Goal: Task Accomplishment & Management: Complete application form

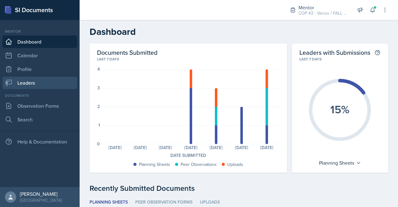
click at [27, 86] on link "Leaders" at bounding box center [39, 82] width 75 height 12
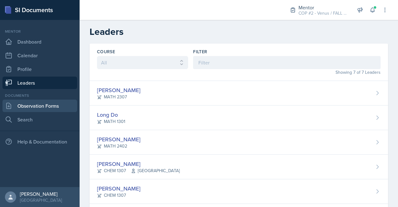
click at [45, 105] on link "Observation Forms" at bounding box center [39, 105] width 75 height 12
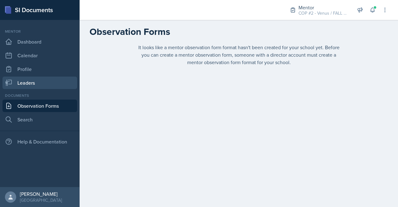
click at [30, 81] on link "Leaders" at bounding box center [39, 82] width 75 height 12
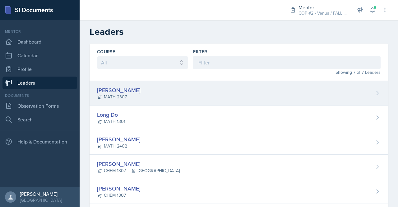
click at [127, 88] on div "[PERSON_NAME]" at bounding box center [119, 90] width 44 height 8
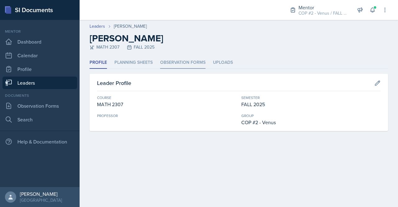
click at [189, 65] on li "Observation Forms" at bounding box center [182, 63] width 45 height 12
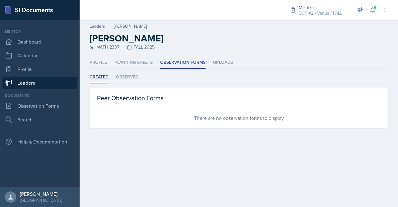
click at [32, 82] on link "Leaders" at bounding box center [39, 82] width 75 height 12
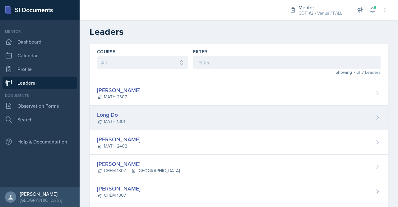
click at [109, 117] on div "Long Do" at bounding box center [111, 114] width 28 height 8
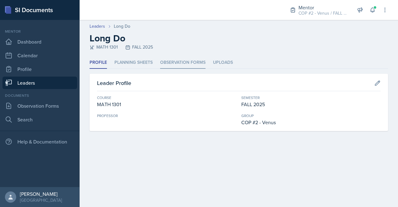
click at [196, 63] on li "Observation Forms" at bounding box center [182, 63] width 45 height 12
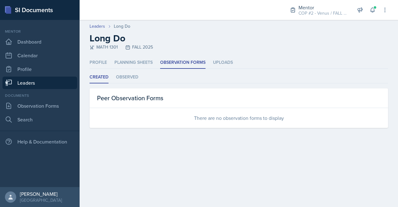
click at [21, 83] on link "Leaders" at bounding box center [39, 82] width 75 height 12
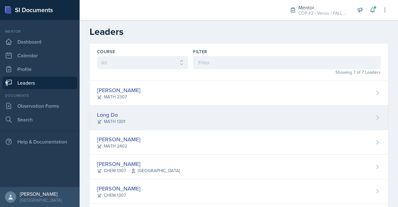
scroll to position [57, 0]
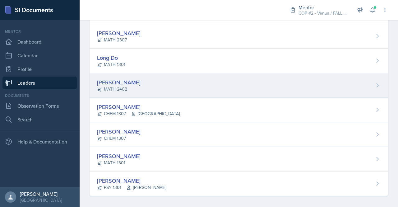
click at [114, 84] on div "[PERSON_NAME]" at bounding box center [119, 82] width 44 height 8
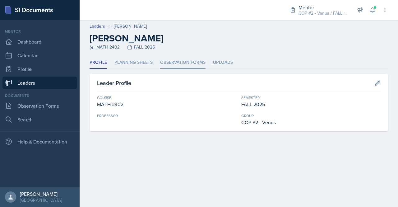
click at [196, 63] on li "Observation Forms" at bounding box center [182, 63] width 45 height 12
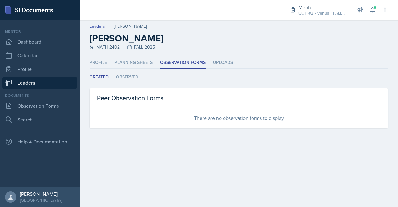
click at [50, 81] on link "Leaders" at bounding box center [39, 82] width 75 height 12
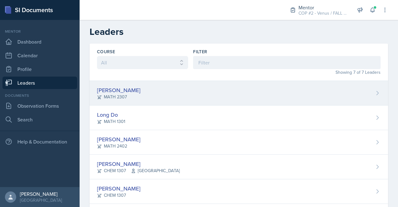
scroll to position [60, 0]
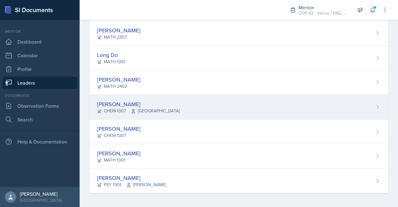
click at [117, 100] on div "[PERSON_NAME]" at bounding box center [138, 104] width 83 height 8
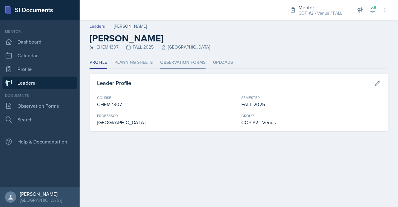
click at [190, 65] on li "Observation Forms" at bounding box center [182, 63] width 45 height 12
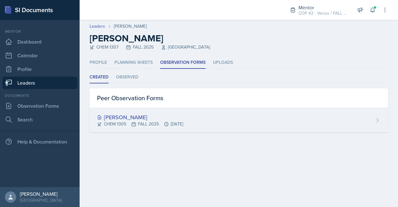
click at [211, 128] on div "[PERSON_NAME] CHEM 1305 FALL 2025 [DATE]" at bounding box center [239, 120] width 298 height 24
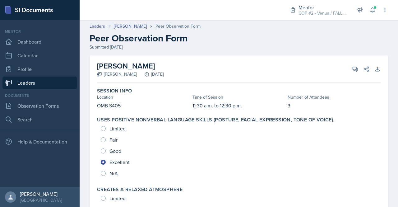
click at [37, 80] on link "Leaders" at bounding box center [39, 82] width 75 height 12
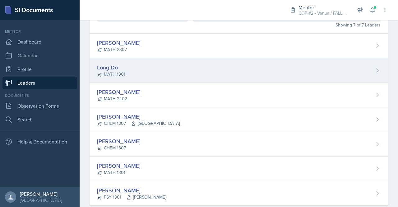
scroll to position [52, 0]
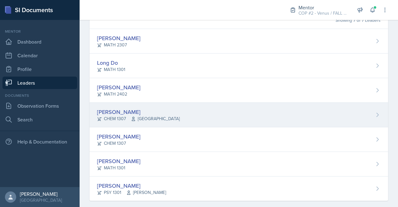
click at [122, 111] on div "[PERSON_NAME]" at bounding box center [138, 112] width 83 height 8
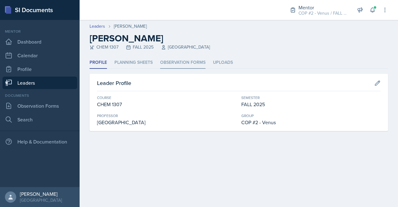
click at [178, 64] on li "Observation Forms" at bounding box center [182, 63] width 45 height 12
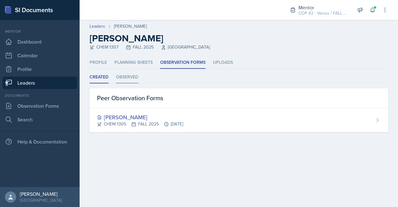
click at [134, 76] on li "Observed" at bounding box center [127, 77] width 22 height 12
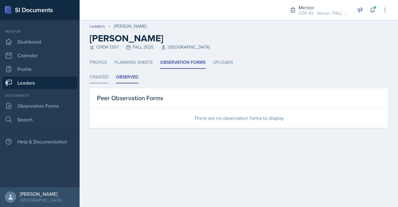
click at [94, 76] on li "Created" at bounding box center [99, 77] width 19 height 12
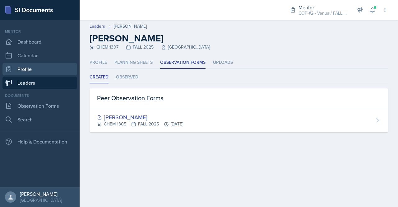
click at [41, 72] on link "Profile" at bounding box center [39, 69] width 75 height 12
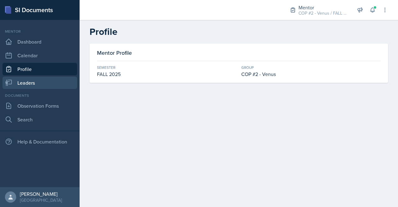
click at [35, 82] on link "Leaders" at bounding box center [39, 82] width 75 height 12
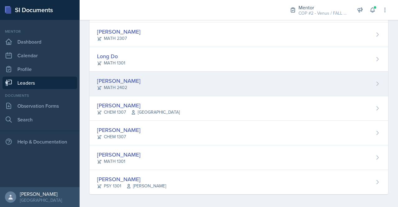
scroll to position [59, 0]
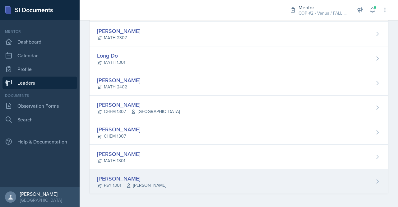
click at [118, 176] on div "[PERSON_NAME]" at bounding box center [131, 178] width 69 height 8
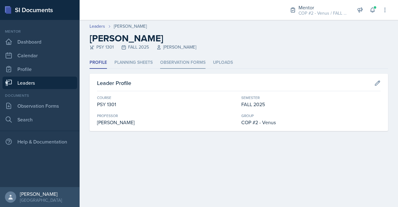
click at [182, 61] on li "Observation Forms" at bounding box center [182, 63] width 45 height 12
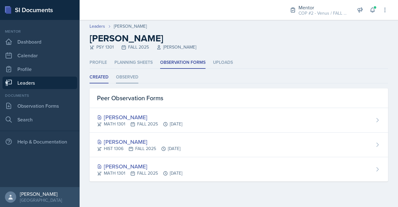
click at [132, 74] on li "Observed" at bounding box center [127, 77] width 22 height 12
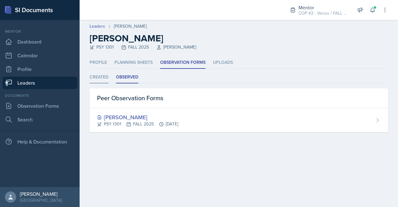
click at [98, 79] on li "Created" at bounding box center [99, 77] width 19 height 12
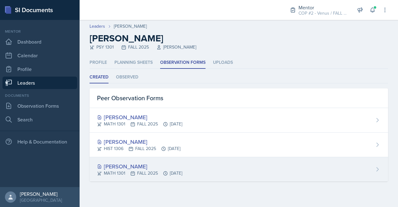
click at [130, 164] on div "[PERSON_NAME]" at bounding box center [139, 166] width 85 height 8
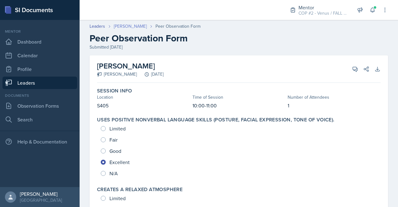
click at [129, 26] on link "[PERSON_NAME]" at bounding box center [130, 26] width 33 height 7
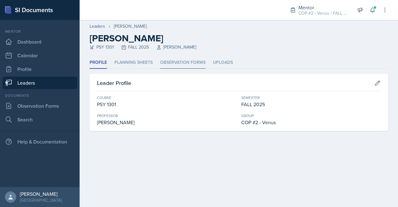
click at [173, 67] on li "Observation Forms" at bounding box center [182, 63] width 45 height 12
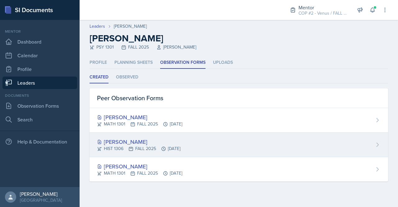
click at [129, 140] on div "[PERSON_NAME]" at bounding box center [138, 141] width 83 height 8
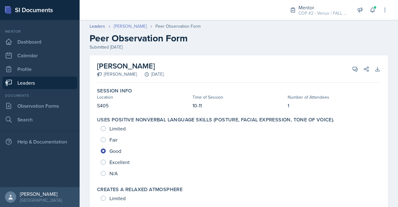
click at [126, 28] on link "[PERSON_NAME]" at bounding box center [130, 26] width 33 height 7
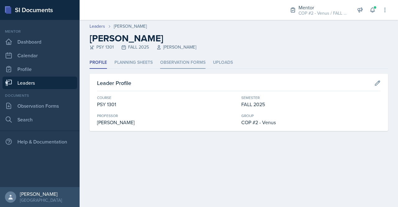
click at [192, 66] on li "Observation Forms" at bounding box center [182, 63] width 45 height 12
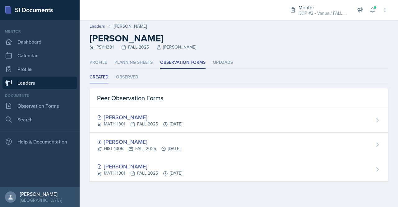
click at [20, 81] on link "Leaders" at bounding box center [39, 82] width 75 height 12
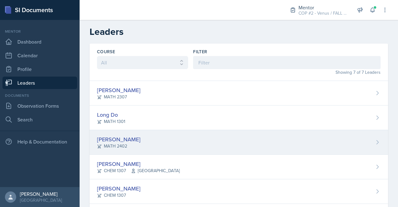
scroll to position [60, 0]
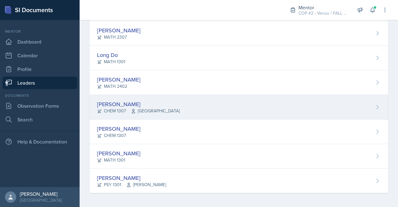
click at [108, 100] on div "[PERSON_NAME]" at bounding box center [138, 104] width 83 height 8
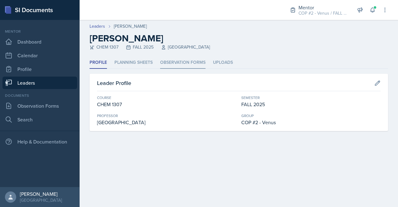
click at [172, 61] on li "Observation Forms" at bounding box center [182, 63] width 45 height 12
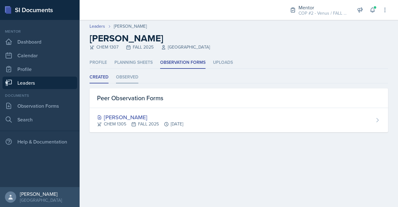
click at [133, 80] on li "Observed" at bounding box center [127, 77] width 22 height 12
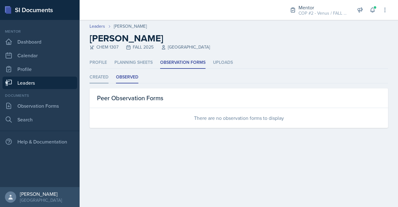
click at [100, 76] on li "Created" at bounding box center [99, 77] width 19 height 12
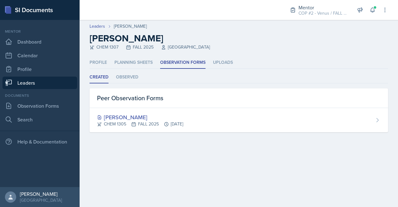
click at [25, 83] on link "Leaders" at bounding box center [39, 82] width 75 height 12
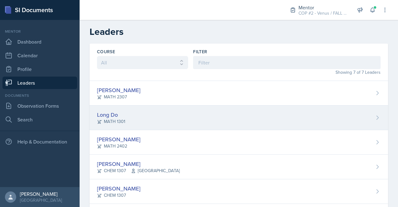
scroll to position [60, 0]
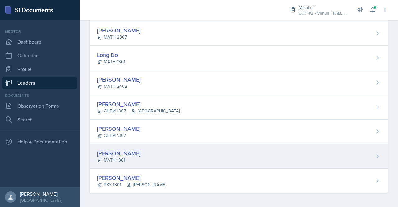
click at [135, 153] on div "[PERSON_NAME]" at bounding box center [119, 153] width 44 height 8
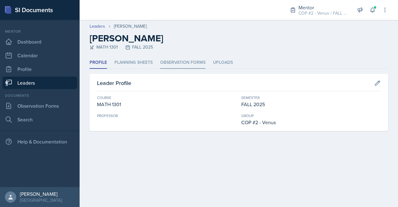
click at [180, 59] on li "Observation Forms" at bounding box center [182, 63] width 45 height 12
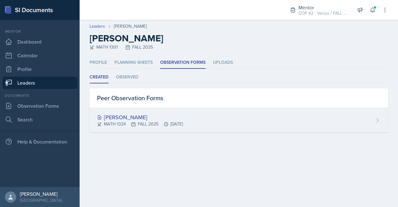
click at [139, 115] on div "[PERSON_NAME]" at bounding box center [140, 117] width 86 height 8
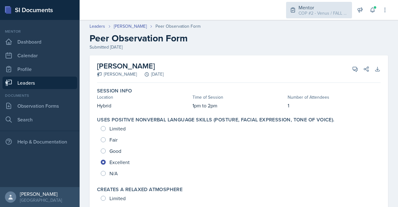
click at [295, 8] on icon at bounding box center [293, 10] width 6 height 6
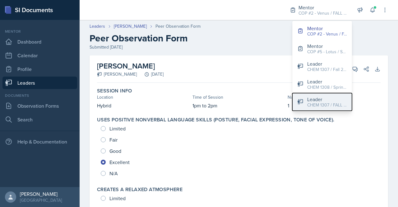
click at [327, 102] on div "CHEM 1307 / FALL 2025" at bounding box center [327, 105] width 40 height 7
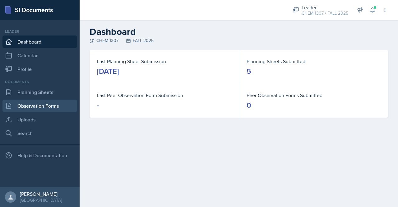
click at [40, 102] on link "Observation Forms" at bounding box center [39, 105] width 75 height 12
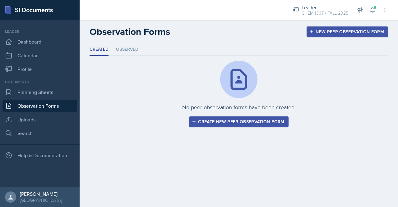
click at [210, 120] on div "Create new peer observation form" at bounding box center [238, 121] width 91 height 5
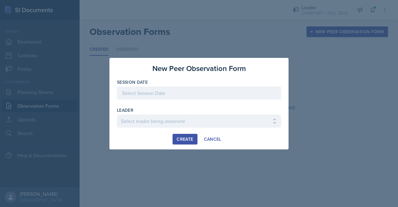
click at [184, 91] on div at bounding box center [199, 92] width 164 height 13
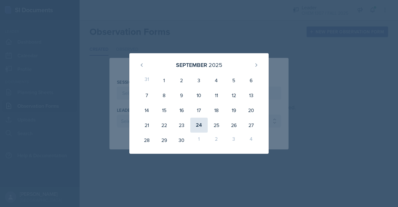
click at [201, 122] on div "24" at bounding box center [198, 125] width 17 height 15
type input "[DATE]"
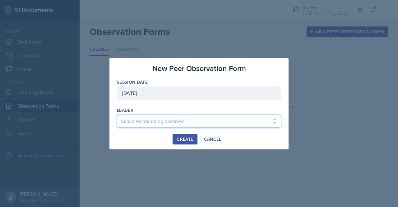
click at [189, 120] on select "Select leader being observed [PERSON_NAME] / BIOL 1301 / COP #5 - Mercury [PERS…" at bounding box center [199, 120] width 164 height 13
select select "d475a08f-7461-4fba-98d2-86b606f5b1e7"
click at [117, 114] on select "Select leader being observed [PERSON_NAME] / BIOL 1301 / COP #5 - Mercury [PERS…" at bounding box center [199, 120] width 164 height 13
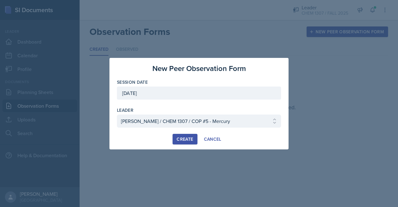
click at [192, 141] on div "Create" at bounding box center [185, 138] width 16 height 5
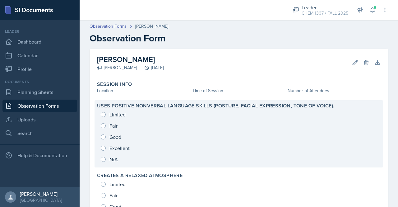
click at [103, 148] on div "Limited Fair Good Excellent N/A" at bounding box center [239, 137] width 284 height 56
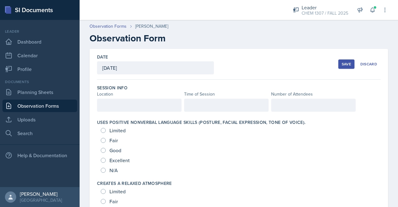
click at [124, 107] on div at bounding box center [139, 105] width 85 height 13
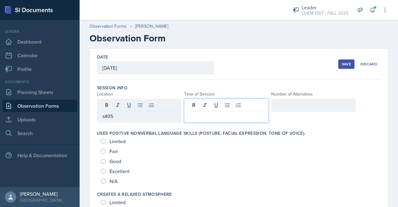
click at [214, 103] on div at bounding box center [226, 111] width 85 height 24
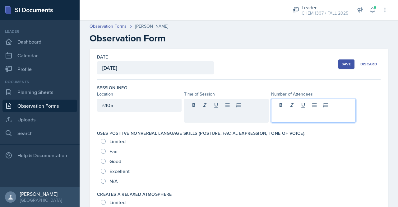
click at [298, 104] on div at bounding box center [313, 111] width 85 height 24
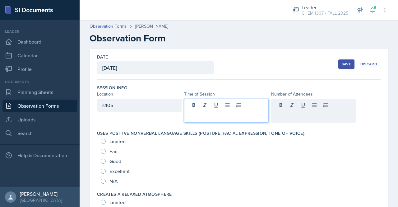
click at [234, 101] on div at bounding box center [226, 111] width 85 height 24
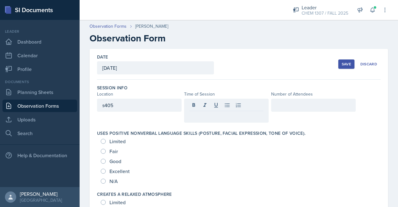
click at [279, 109] on div at bounding box center [313, 105] width 85 height 13
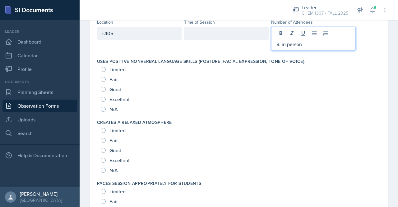
scroll to position [73, 0]
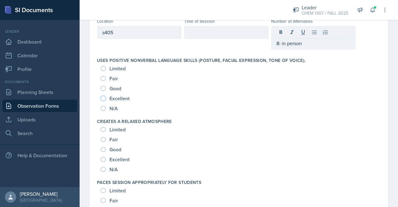
click at [104, 99] on input "Excellent" at bounding box center [103, 98] width 5 height 5
radio input "true"
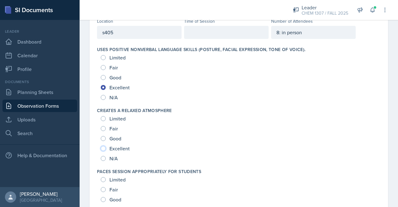
click at [104, 146] on input "Excellent" at bounding box center [103, 148] width 5 height 5
radio input "true"
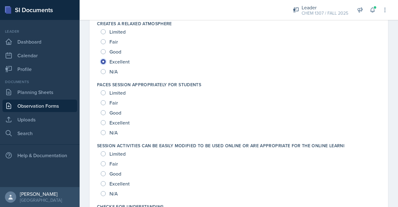
scroll to position [160, 0]
click at [103, 122] on input "Excellent" at bounding box center [103, 121] width 5 height 5
radio input "true"
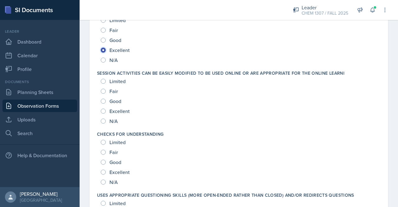
scroll to position [232, 0]
click at [104, 110] on input "Excellent" at bounding box center [103, 110] width 5 height 5
radio input "true"
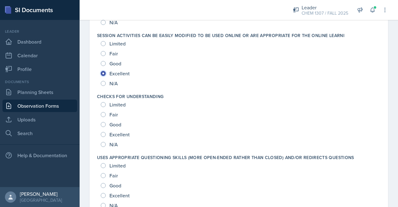
scroll to position [270, 0]
click at [104, 134] on input "Excellent" at bounding box center [103, 134] width 5 height 5
radio input "true"
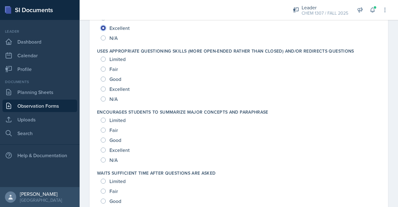
scroll to position [397, 0]
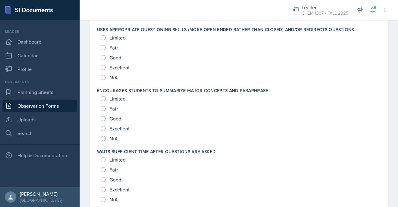
click at [105, 65] on div "Excellent" at bounding box center [116, 67] width 30 height 10
click at [101, 66] on input "Excellent" at bounding box center [103, 67] width 5 height 5
radio input "true"
click at [106, 129] on div "Excellent" at bounding box center [116, 128] width 30 height 10
click at [104, 128] on input "Excellent" at bounding box center [103, 128] width 5 height 5
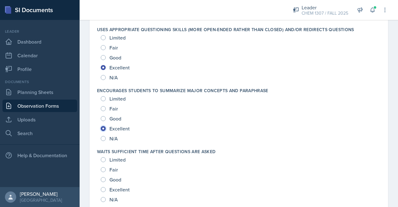
radio input "true"
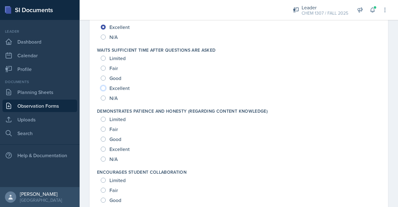
click at [101, 88] on input "Excellent" at bounding box center [103, 87] width 5 height 5
radio input "true"
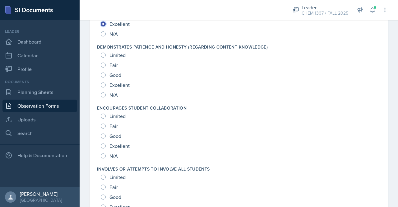
scroll to position [581, 0]
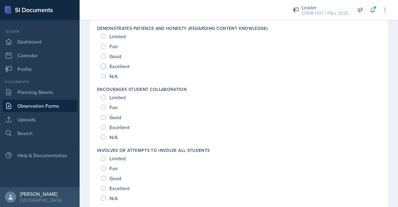
click at [104, 67] on input "Excellent" at bounding box center [103, 66] width 5 height 5
radio input "true"
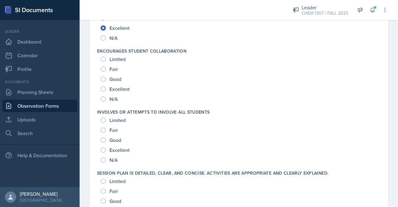
scroll to position [621, 0]
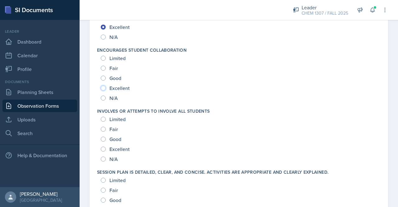
click at [103, 86] on input "Excellent" at bounding box center [103, 87] width 5 height 5
radio input "true"
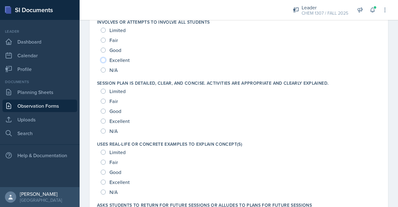
drag, startPoint x: 103, startPoint y: 59, endPoint x: 150, endPoint y: 68, distance: 48.2
click at [150, 68] on div "Limited Fair Good Excellent N/A" at bounding box center [239, 50] width 284 height 50
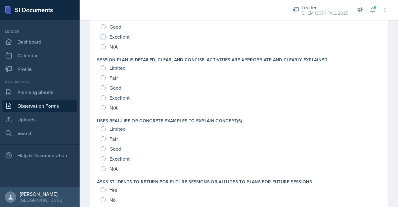
scroll to position [732, 0]
click at [103, 38] on input "Excellent" at bounding box center [103, 37] width 5 height 5
radio input "true"
click at [102, 97] on input "Excellent" at bounding box center [103, 97] width 5 height 5
radio input "true"
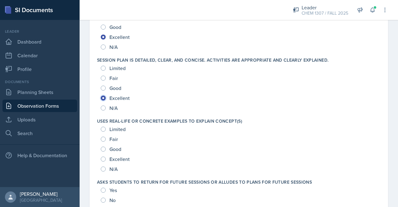
scroll to position [765, 0]
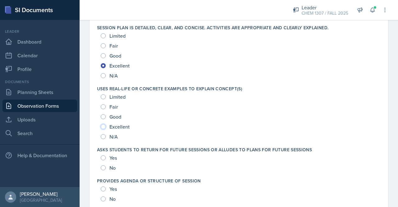
click at [104, 128] on input "Excellent" at bounding box center [103, 126] width 5 height 5
radio input "true"
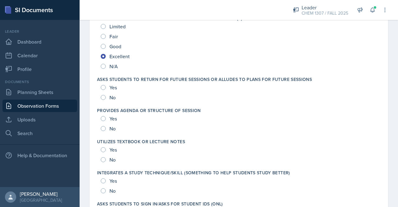
click at [105, 85] on div "Yes" at bounding box center [109, 87] width 17 height 10
click at [103, 89] on input "Yes" at bounding box center [103, 87] width 5 height 5
radio input "true"
click at [105, 118] on input "Yes" at bounding box center [103, 118] width 5 height 5
radio input "true"
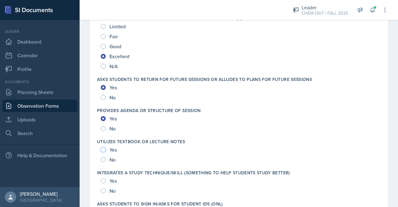
click at [103, 149] on input "Yes" at bounding box center [103, 149] width 5 height 5
radio input "true"
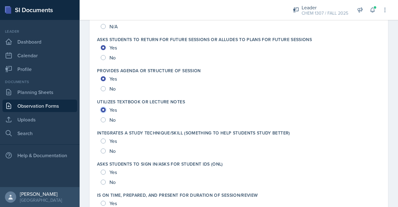
scroll to position [882, 0]
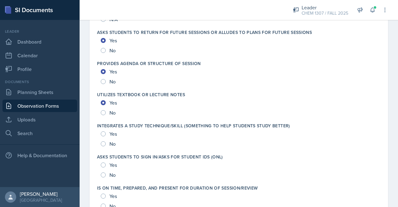
click at [106, 134] on div "Yes" at bounding box center [109, 134] width 17 height 10
click at [104, 133] on div "Yes" at bounding box center [109, 134] width 17 height 10
click at [104, 133] on input "Yes" at bounding box center [103, 133] width 5 height 5
radio input "true"
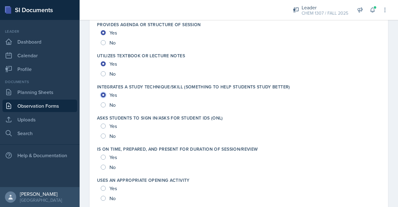
scroll to position [921, 0]
click at [104, 125] on input "Yes" at bounding box center [103, 125] width 5 height 5
radio input "true"
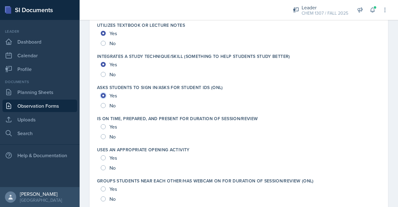
scroll to position [952, 0]
click at [104, 124] on input "Yes" at bounding box center [103, 126] width 5 height 5
radio input "true"
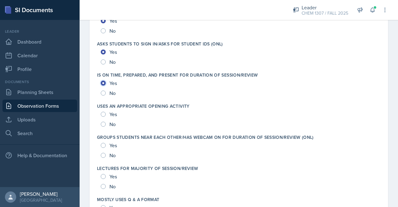
scroll to position [996, 0]
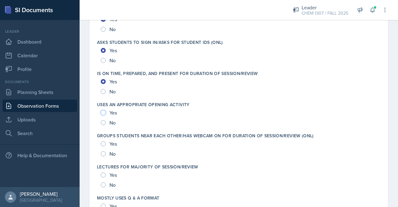
click at [102, 113] on input "Yes" at bounding box center [103, 112] width 5 height 5
radio input "true"
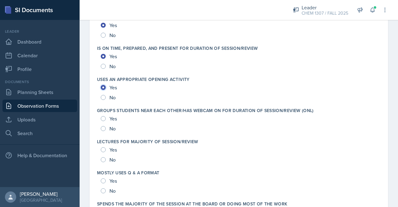
scroll to position [1023, 0]
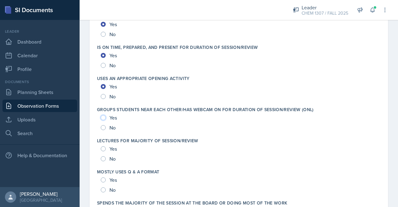
click at [103, 115] on input "Yes" at bounding box center [103, 117] width 5 height 5
radio input "true"
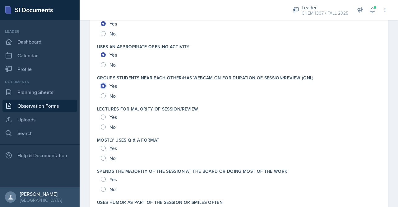
scroll to position [1060, 0]
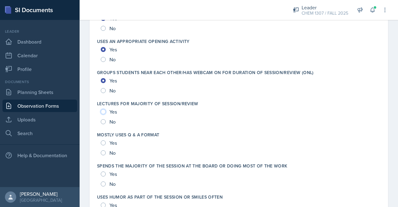
click at [103, 109] on input "Yes" at bounding box center [103, 111] width 5 height 5
radio input "true"
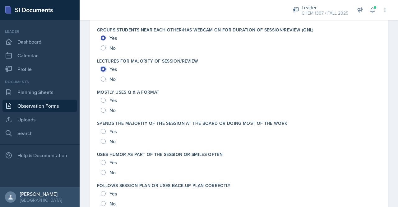
scroll to position [1102, 0]
click at [106, 78] on div "No" at bounding box center [109, 79] width 16 height 10
click at [103, 79] on input "No" at bounding box center [103, 78] width 5 height 5
radio input "true"
click at [102, 99] on input "Yes" at bounding box center [103, 99] width 5 height 5
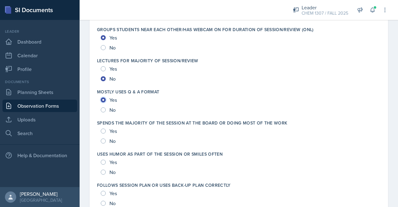
radio input "true"
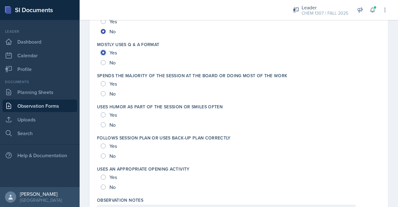
scroll to position [1150, 0]
click at [102, 94] on input "No" at bounding box center [103, 93] width 5 height 5
radio input "true"
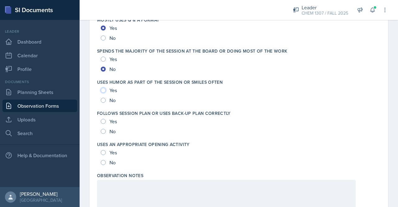
click at [104, 89] on input "Yes" at bounding box center [103, 90] width 5 height 5
radio input "true"
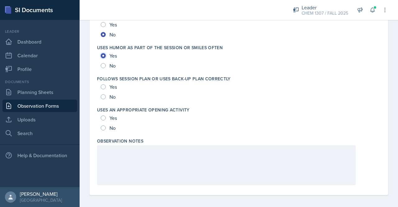
scroll to position [1209, 0]
click at [108, 86] on div "Yes" at bounding box center [109, 86] width 17 height 10
click at [103, 85] on input "Yes" at bounding box center [103, 86] width 5 height 5
radio input "true"
click at [102, 118] on input "Yes" at bounding box center [103, 117] width 5 height 5
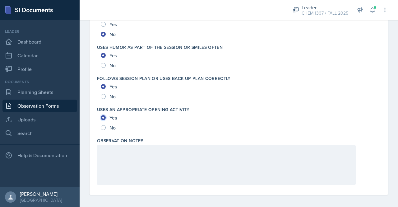
radio input "true"
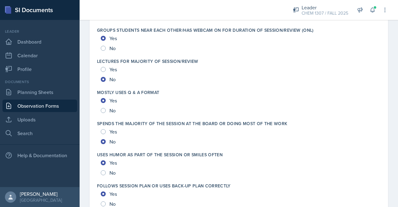
scroll to position [1211, 0]
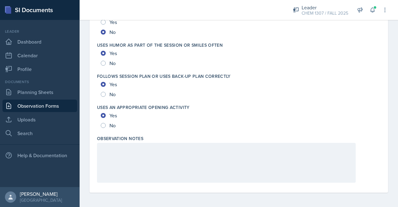
click at [143, 158] on div at bounding box center [226, 163] width 259 height 40
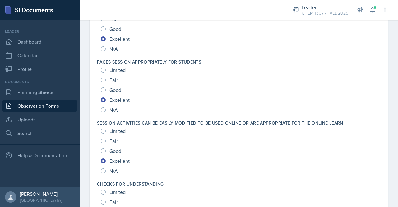
scroll to position [0, 0]
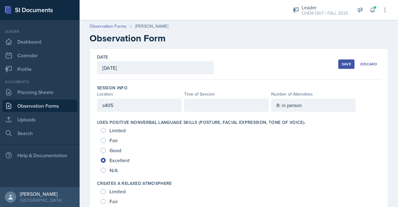
click at [218, 105] on div at bounding box center [226, 105] width 85 height 13
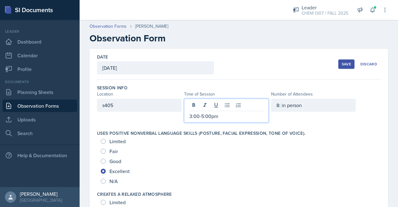
click at [340, 67] on button "Save" at bounding box center [346, 63] width 16 height 9
